Goal: Task Accomplishment & Management: Manage account settings

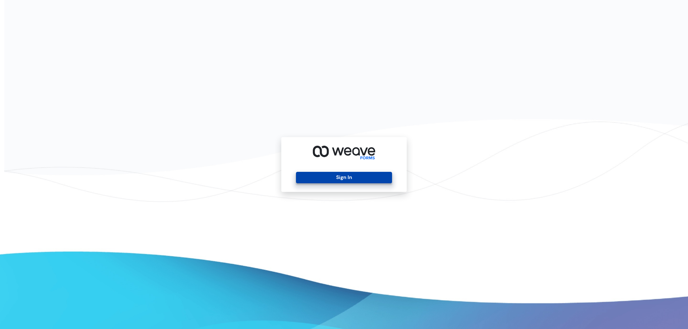
click at [341, 178] on button "Sign In" at bounding box center [344, 177] width 96 height 11
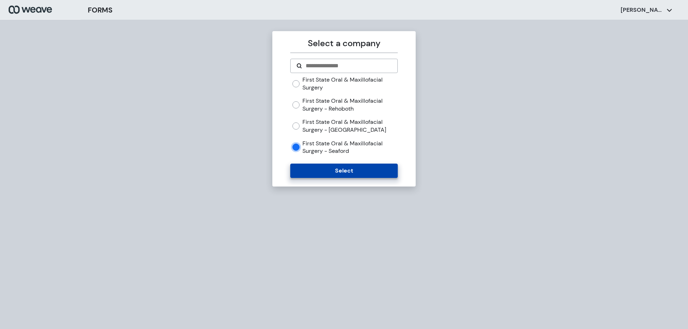
click at [337, 171] on button "Select" at bounding box center [343, 171] width 107 height 14
